Goal: Task Accomplishment & Management: Use online tool/utility

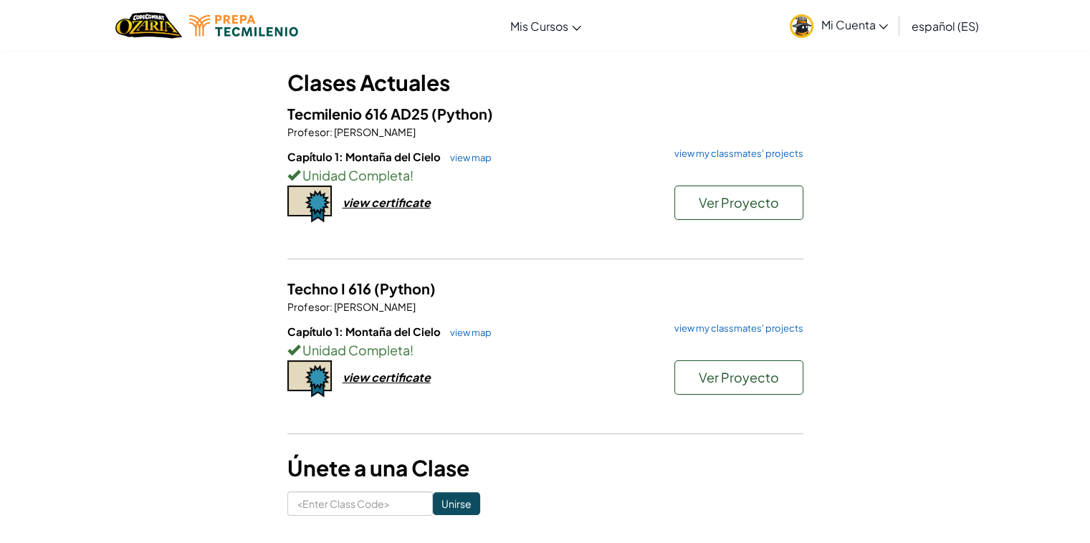
scroll to position [72, 0]
click at [759, 207] on span "Ver Proyecto" at bounding box center [739, 202] width 80 height 16
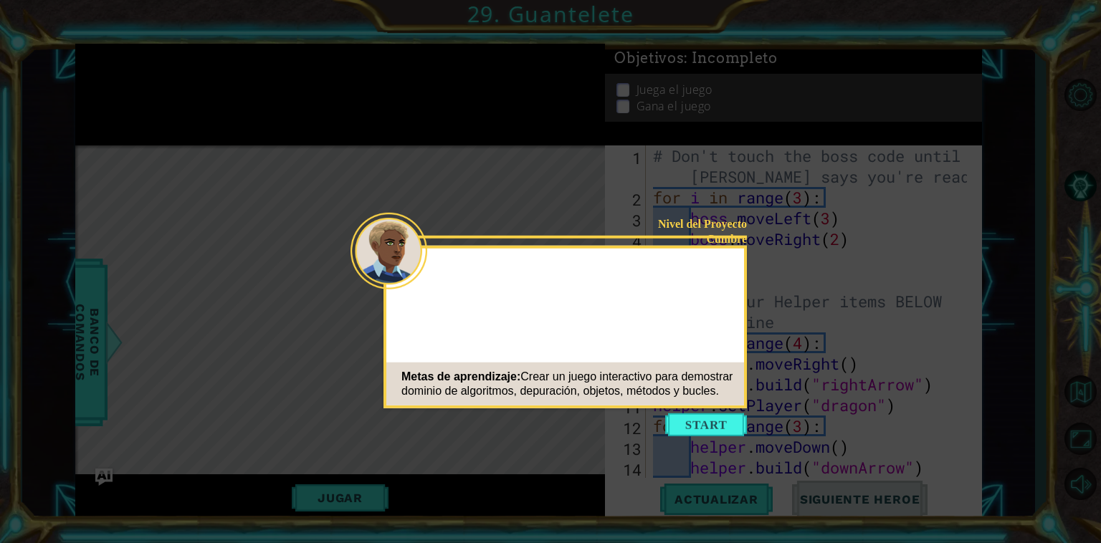
click at [695, 411] on icon at bounding box center [550, 271] width 1101 height 543
click at [679, 428] on button "Start" at bounding box center [706, 425] width 82 height 23
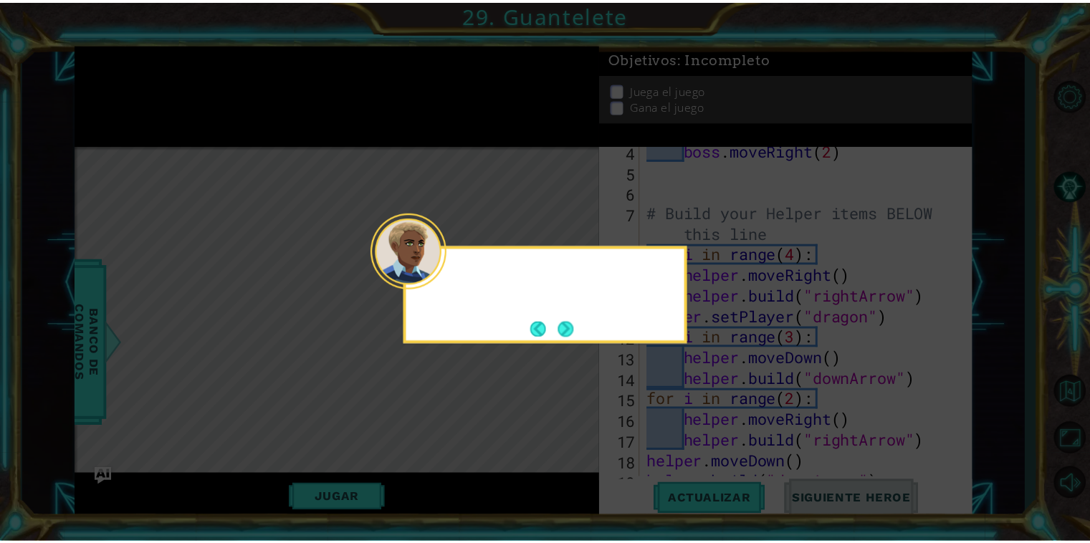
scroll to position [125, 0]
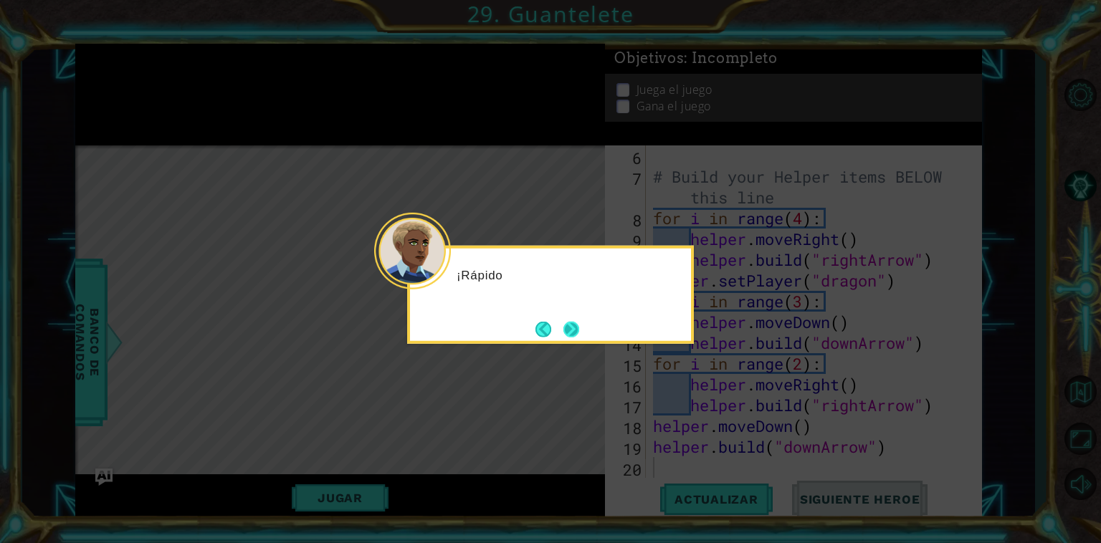
click at [579, 328] on button "Next" at bounding box center [571, 329] width 16 height 16
click at [573, 333] on button "Next" at bounding box center [571, 329] width 16 height 16
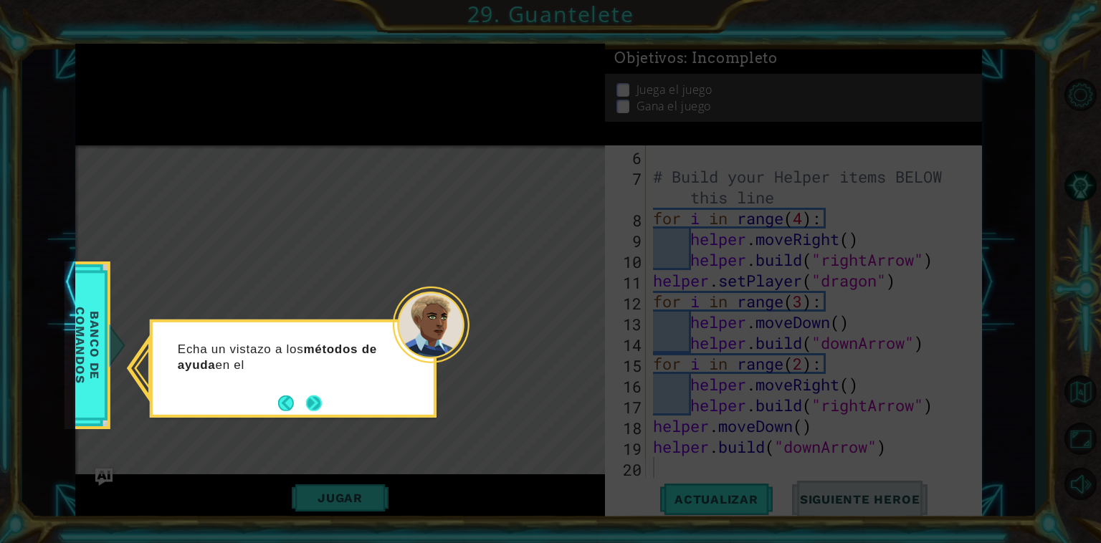
click at [306, 403] on button "Next" at bounding box center [314, 404] width 16 height 16
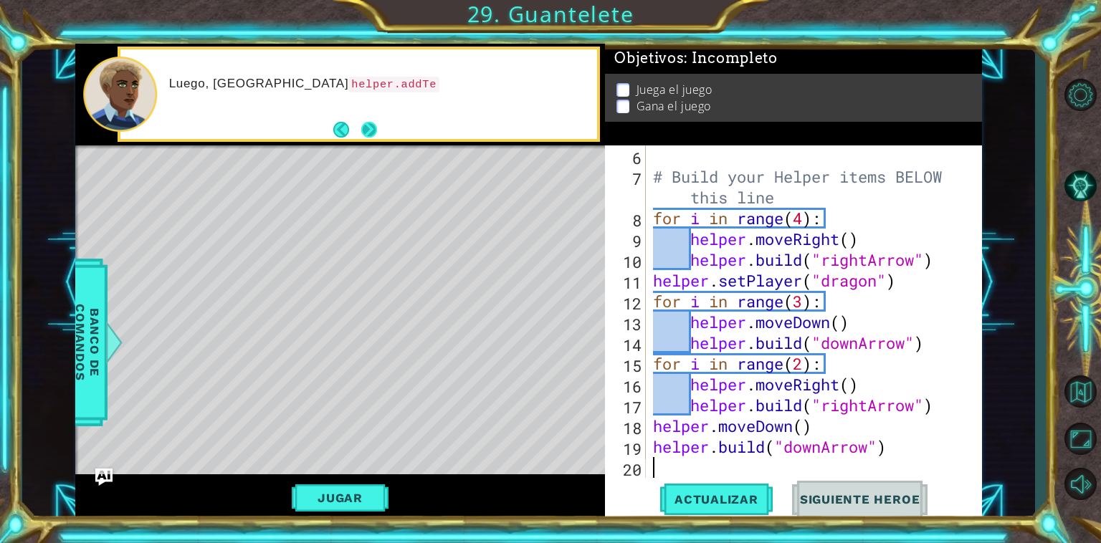
click at [361, 130] on button "Next" at bounding box center [369, 130] width 16 height 16
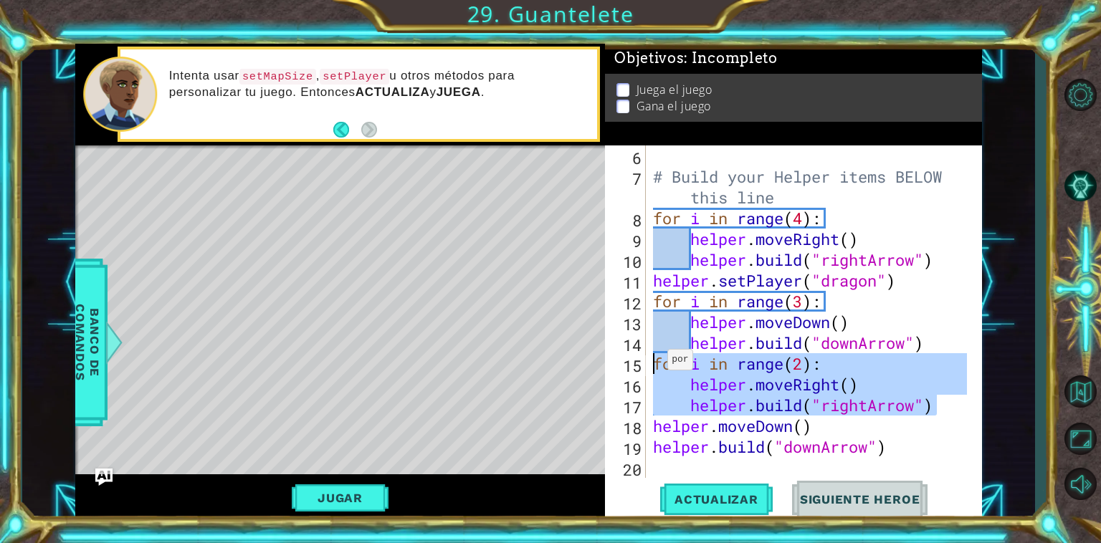
drag, startPoint x: 946, startPoint y: 411, endPoint x: 655, endPoint y: 363, distance: 295.1
click at [655, 363] on div "# Build your Helper items BELOW this line for i in range ( 4 ) : helper . moveR…" at bounding box center [812, 333] width 324 height 374
click at [1071, 90] on button "Opciones del Nivel" at bounding box center [1080, 95] width 42 height 41
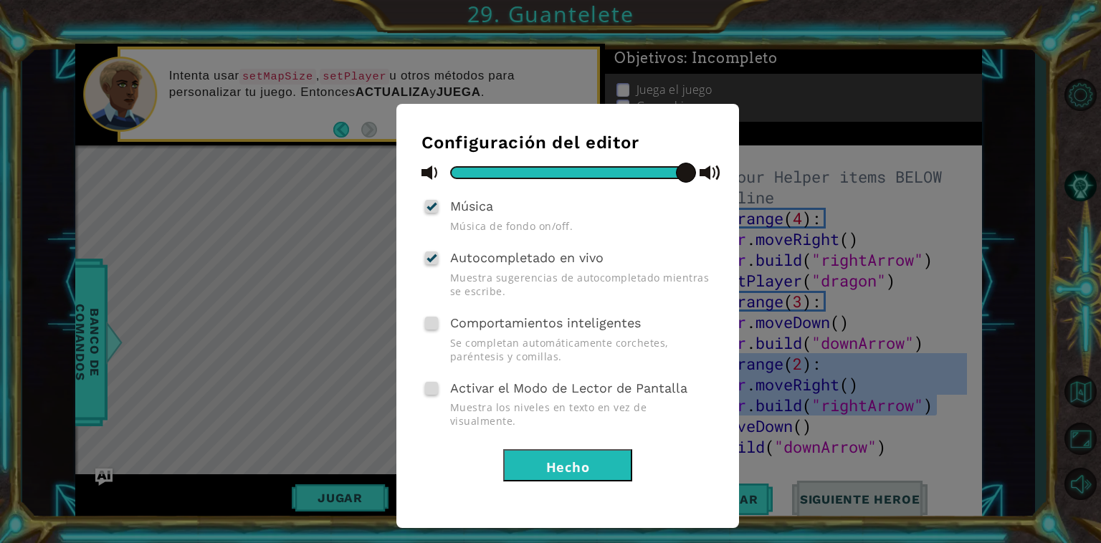
click at [569, 452] on button "Hecho" at bounding box center [567, 465] width 129 height 32
type textarea "for i in range(2):"
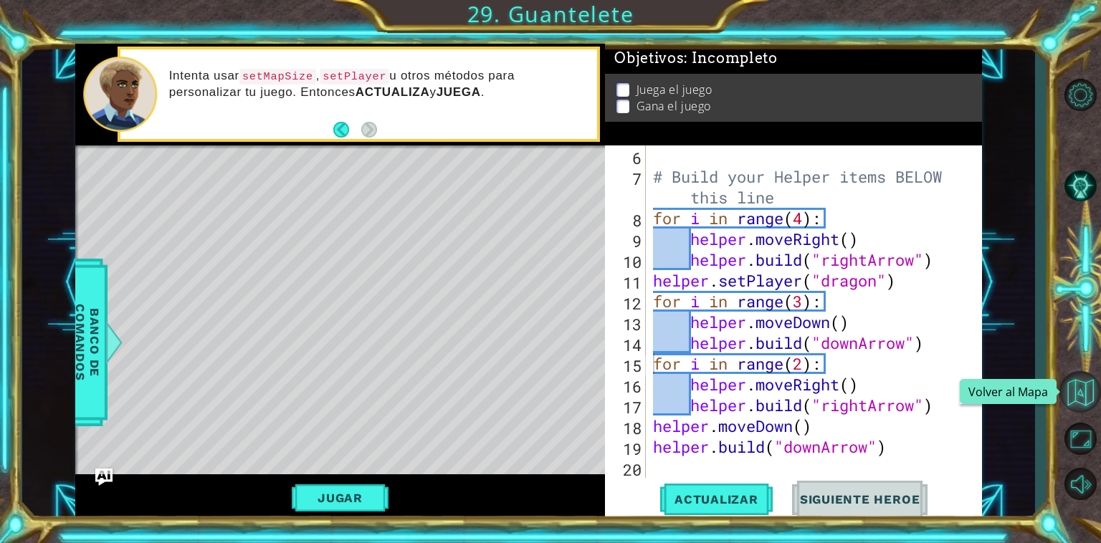
click at [1075, 408] on button "Volver al Mapa" at bounding box center [1080, 392] width 42 height 42
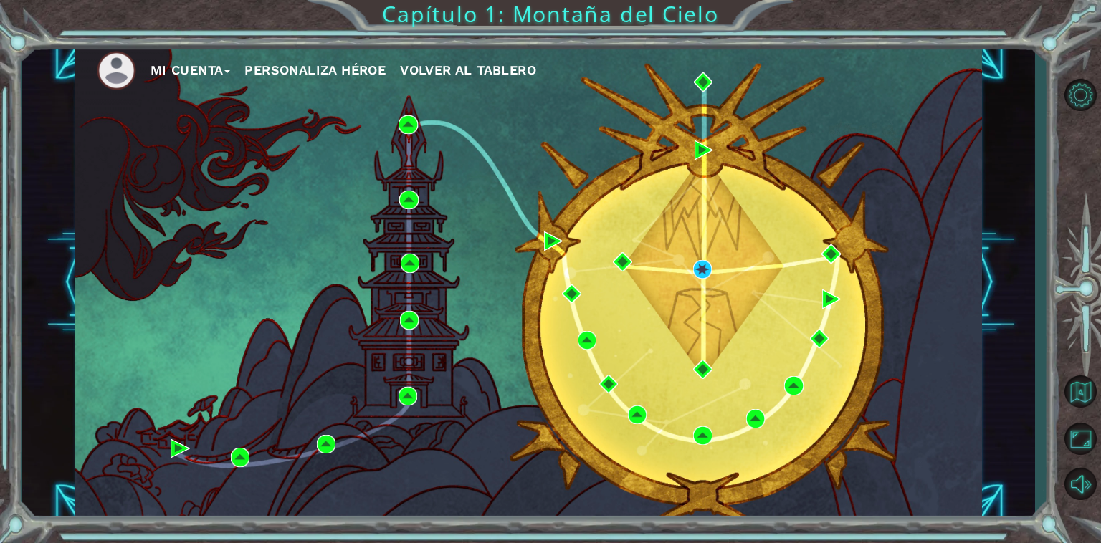
click at [430, 70] on span "Volver al Tablero" at bounding box center [468, 69] width 136 height 15
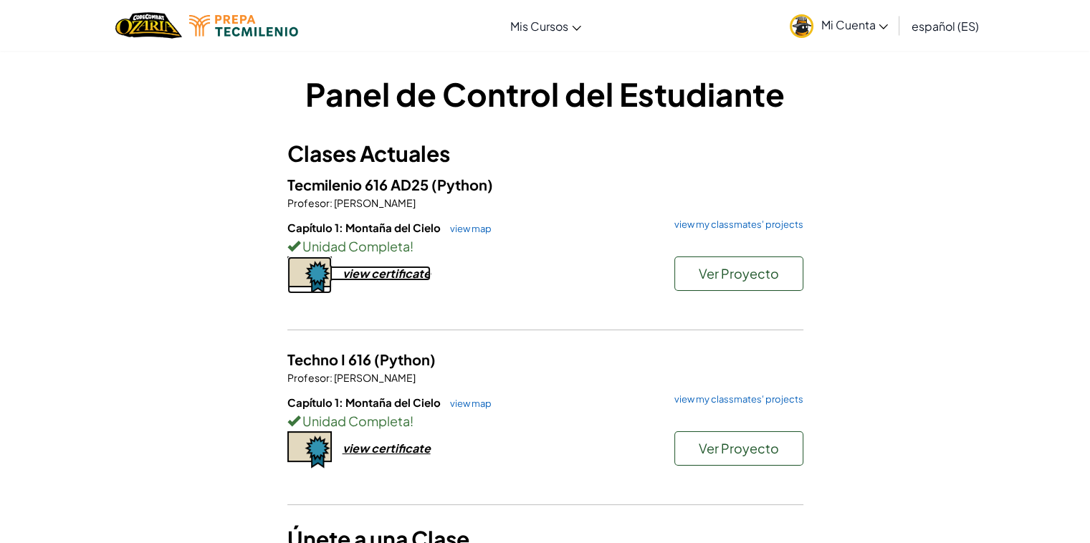
click at [388, 273] on div "view certificate" at bounding box center [387, 273] width 88 height 15
